Goal: Task Accomplishment & Management: Complete application form

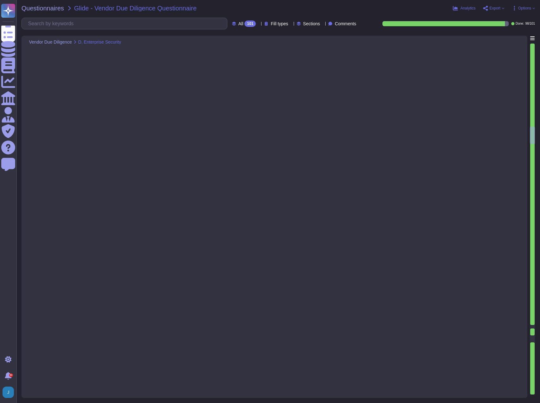
type textarea "Yes, full-disk encryption is enabled for all corporate-issued laptops and deskt…"
type textarea "We currently do not have Data Loss Prevention (DLP) controls in place, but it i…"
type textarea "We implement controls to block, remove, and quarantine connections to malicious…"
type textarea "Yes. Includes real-time scanning, network-based tools, and regular updates for …"
type textarea "Yes, our company utilizes a centralized single sign-on identity access manageme…"
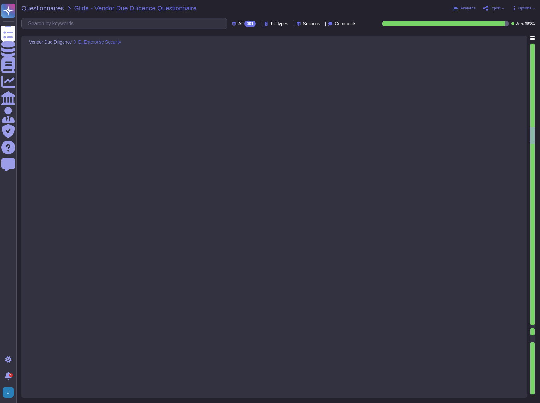
type textarea "Yes, our company utilizes an email gateway to scan both inbound and outbound me…"
type textarea "Yes, our organization has deployed email authentication protocols to allow rece…"
type textarea "No, we do not have DLP tools or controls installed to monitor encrypted and une…"
type textarea "Yes, Sectigo has an established Application Security Program that ensures our a…"
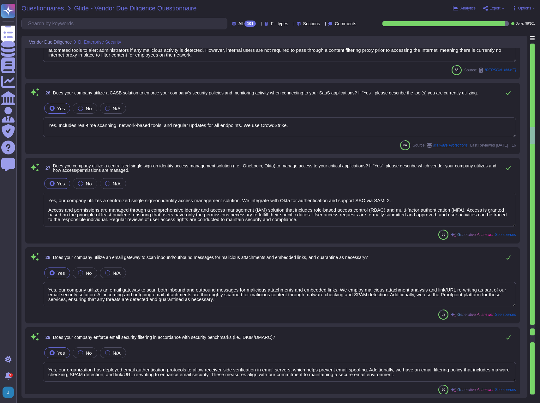
click at [35, 7] on span "Questionnaires" at bounding box center [42, 8] width 43 height 6
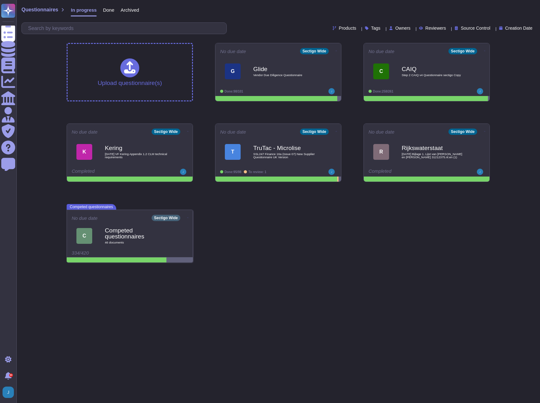
click at [106, 14] on div "Done" at bounding box center [106, 11] width 18 height 13
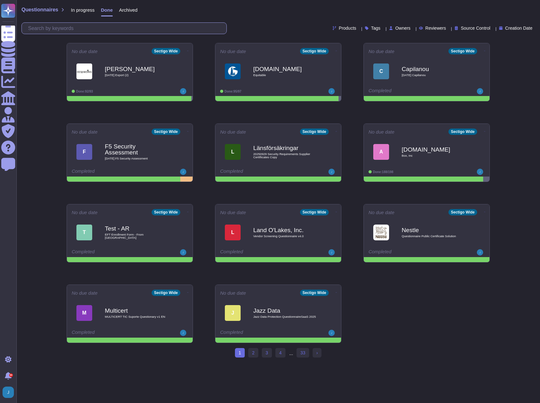
click at [87, 26] on input "text" at bounding box center [126, 28] width 202 height 11
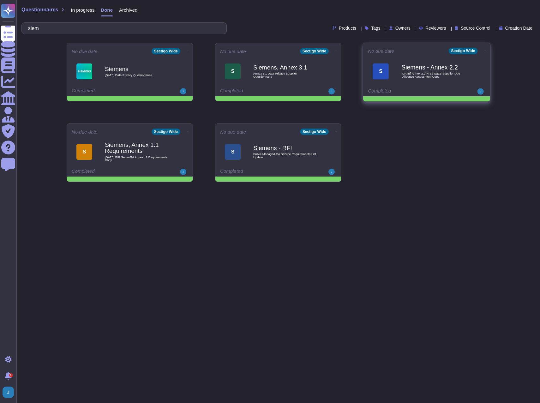
type input "siem"
click at [425, 69] on b "Siemens - Annex 2.2" at bounding box center [433, 67] width 64 height 6
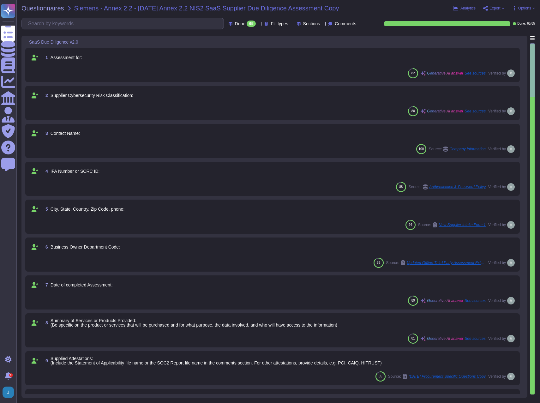
click at [33, 5] on div "Questionnaires Siemens - Annex 2.2 - [DATE] Annex 2.2 NIS2 SaaS Supplier Due Di…" at bounding box center [278, 201] width 524 height 403
click at [33, 8] on span "Questionnaires" at bounding box center [42, 8] width 43 height 6
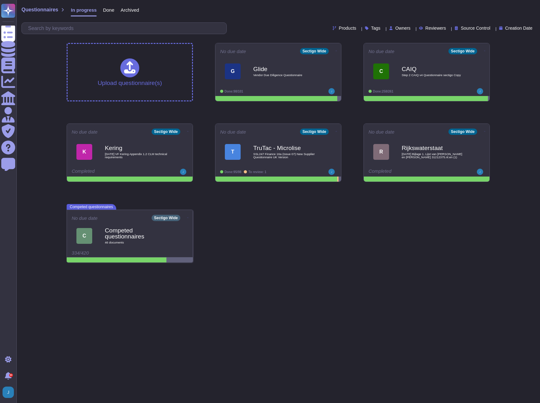
click at [104, 10] on span "Done" at bounding box center [108, 10] width 11 height 5
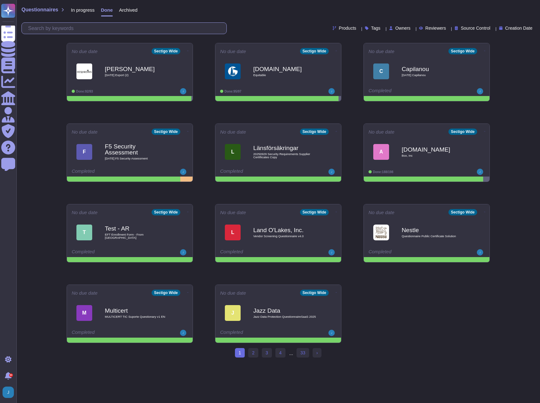
click at [101, 29] on input "text" at bounding box center [126, 28] width 202 height 11
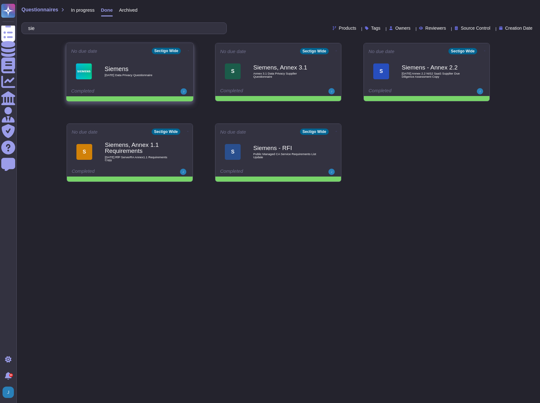
type input "sie"
click at [117, 68] on b "Siemens" at bounding box center [137, 69] width 64 height 6
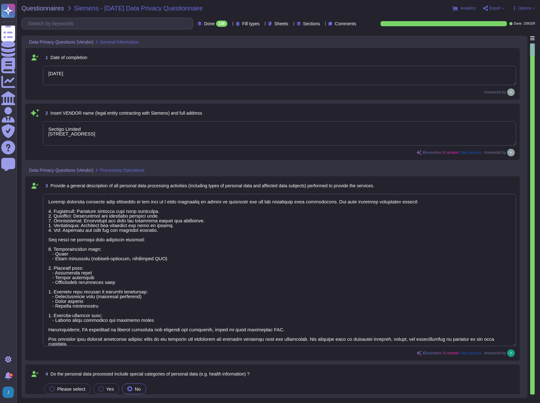
type textarea "[DATE]"
type textarea "Sectigo Limited [STREET_ADDRESS]"
type textarea "Sectigo processes personal data primarily in the role of a data processor on be…"
type textarea "No, the personal data processed does not include special categories of personal…"
type textarea "Yes, our organization has appointed a data protection officer who is responsibl…"
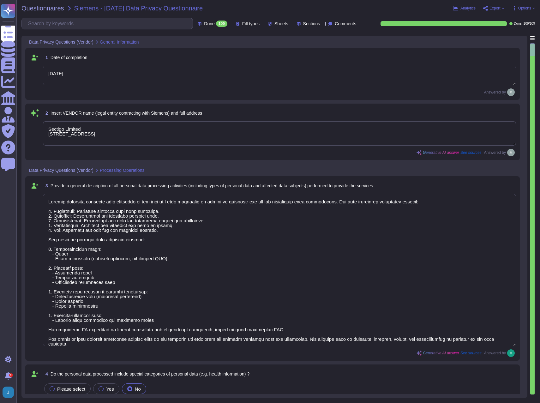
type textarea "Our data centers where the solution is hosted are located in the [GEOGRAPHIC_DA…"
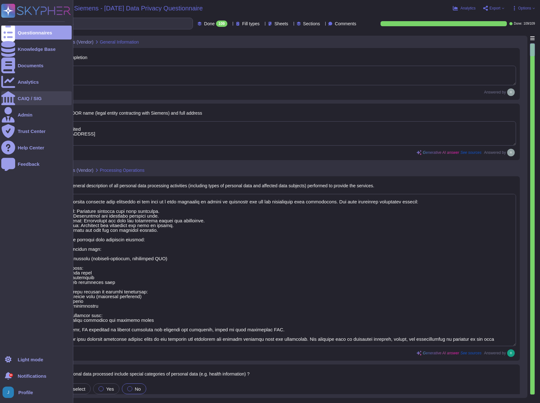
click at [19, 99] on div "CAIQ / SIG" at bounding box center [30, 98] width 24 height 5
